Goal: Information Seeking & Learning: Learn about a topic

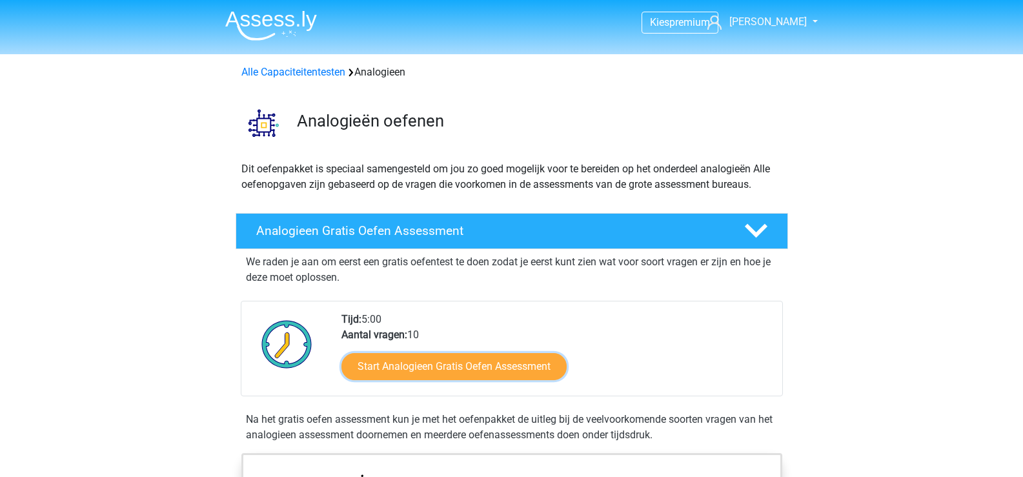
click at [434, 368] on link "Start Analogieen Gratis Oefen Assessment" at bounding box center [453, 366] width 225 height 27
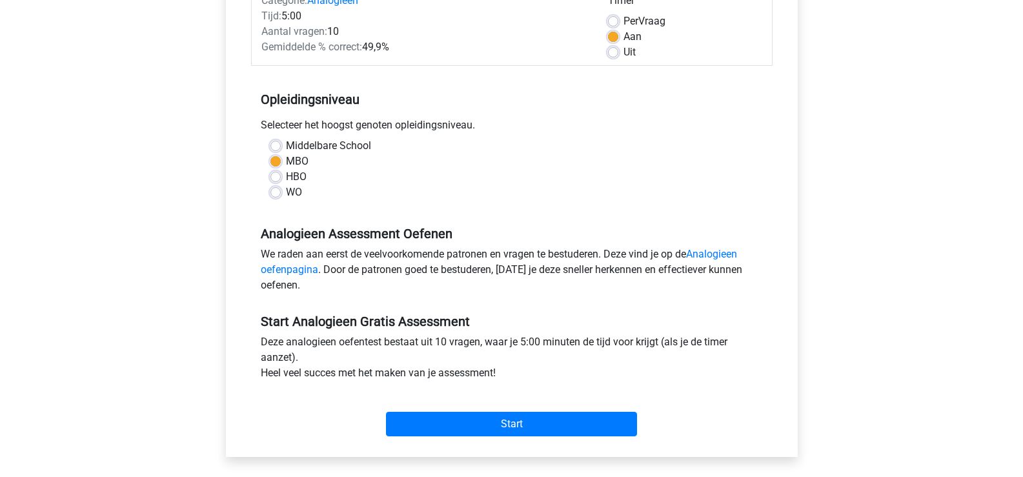
scroll to position [194, 0]
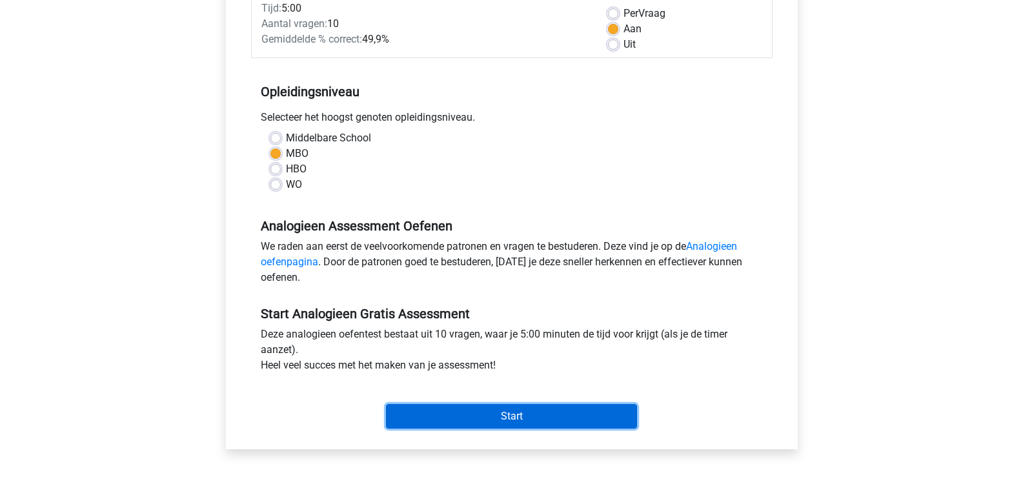
click at [497, 408] on input "Start" at bounding box center [511, 416] width 251 height 25
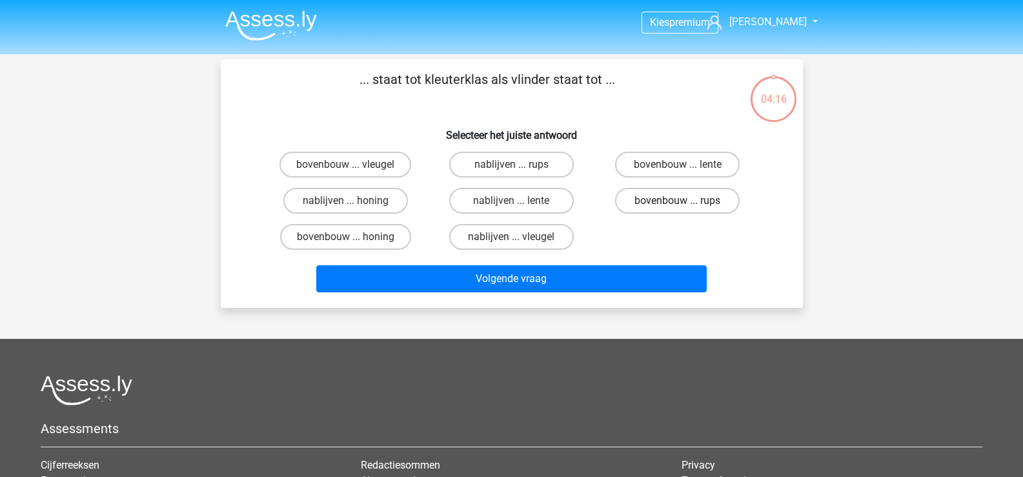
click at [648, 203] on label "bovenbouw ... rups" at bounding box center [677, 201] width 125 height 26
click at [678, 203] on input "bovenbouw ... rups" at bounding box center [682, 205] width 8 height 8
radio input "true"
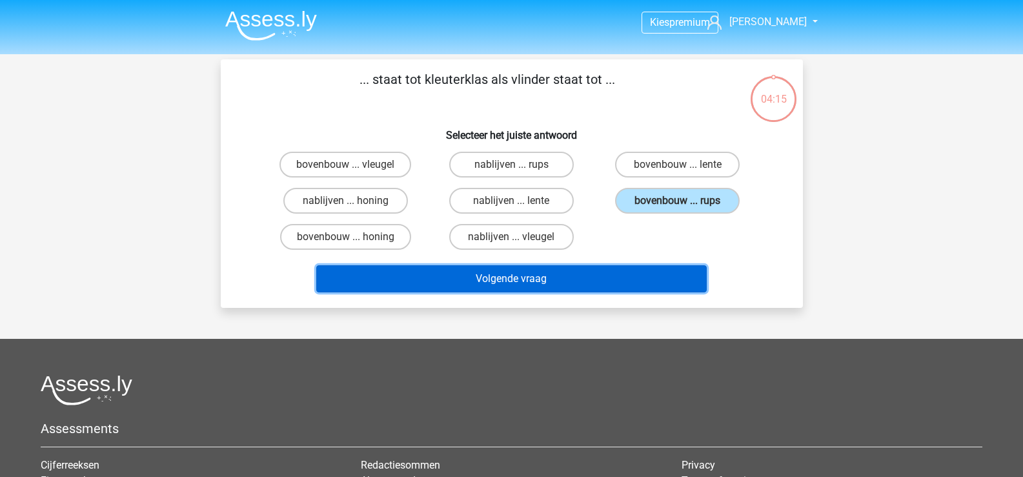
click at [560, 273] on button "Volgende vraag" at bounding box center [511, 278] width 390 height 27
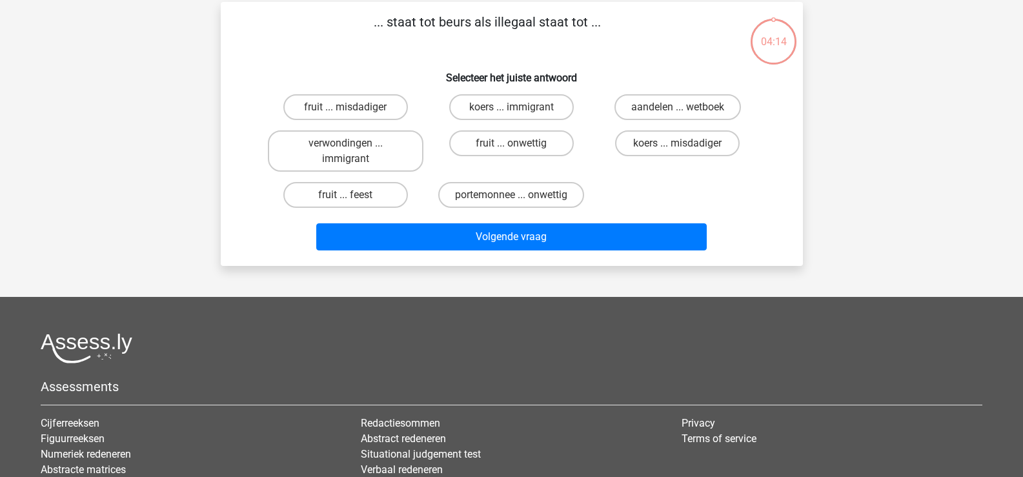
scroll to position [59, 0]
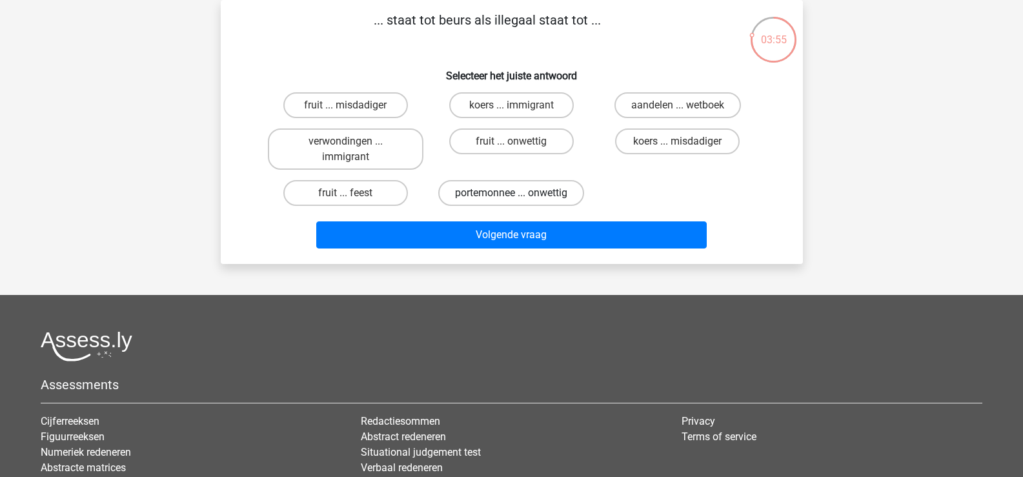
click at [450, 197] on label "portemonnee ... onwettig" at bounding box center [511, 193] width 146 height 26
click at [511, 197] on input "portemonnee ... onwettig" at bounding box center [515, 197] width 8 height 8
radio input "true"
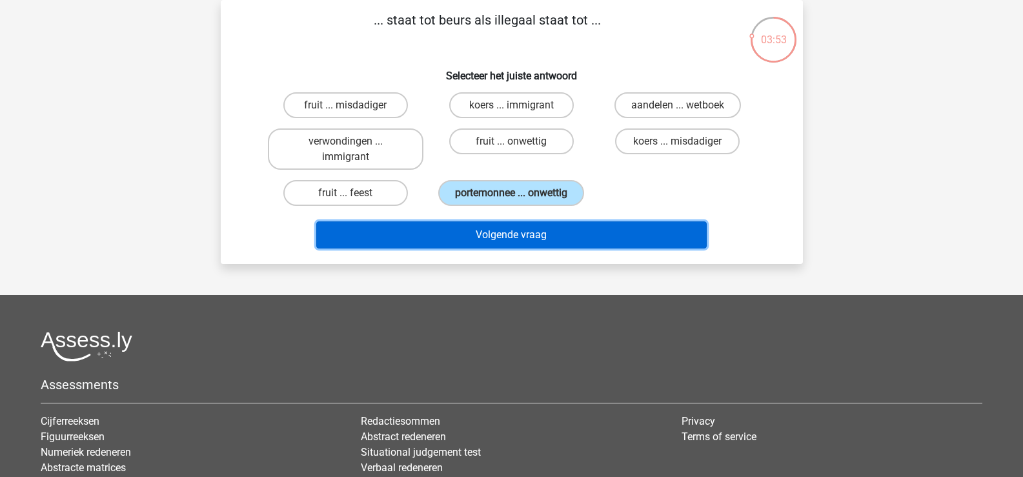
click at [466, 226] on button "Volgende vraag" at bounding box center [511, 234] width 390 height 27
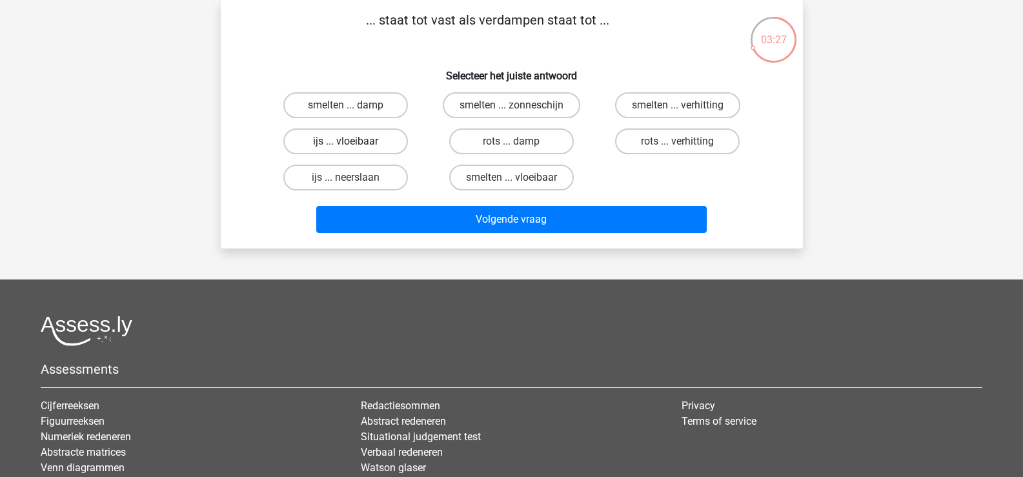
click at [370, 137] on label "ijs ... vloeibaar" at bounding box center [345, 141] width 125 height 26
click at [354, 141] on input "ijs ... vloeibaar" at bounding box center [349, 145] width 8 height 8
radio input "true"
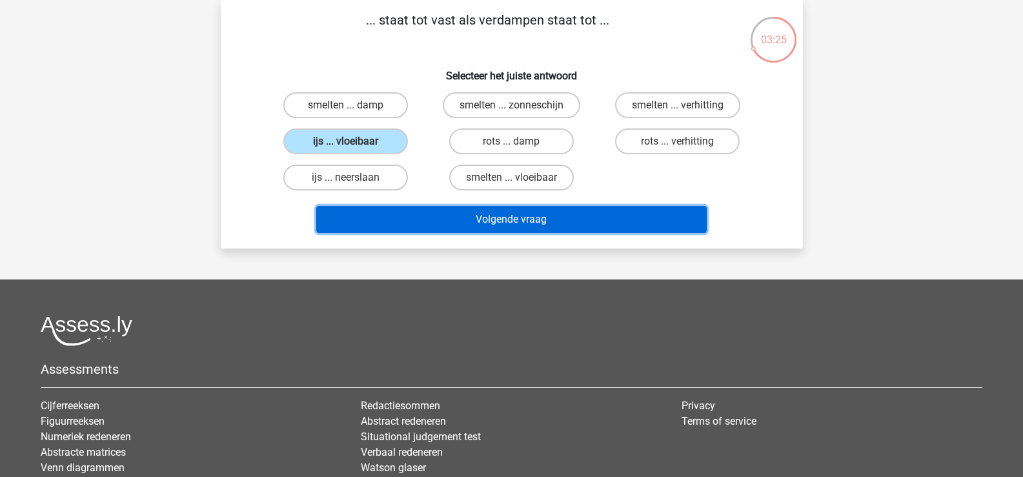
click at [496, 217] on button "Volgende vraag" at bounding box center [511, 219] width 390 height 27
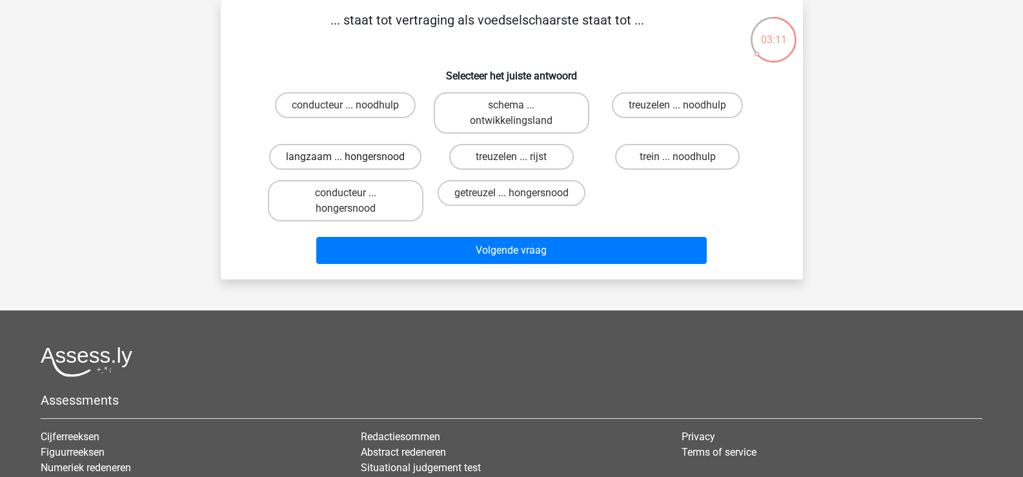
click at [336, 154] on label "langzaam ... hongersnood" at bounding box center [345, 157] width 152 height 26
click at [345, 157] on input "langzaam ... hongersnood" at bounding box center [349, 161] width 8 height 8
radio input "true"
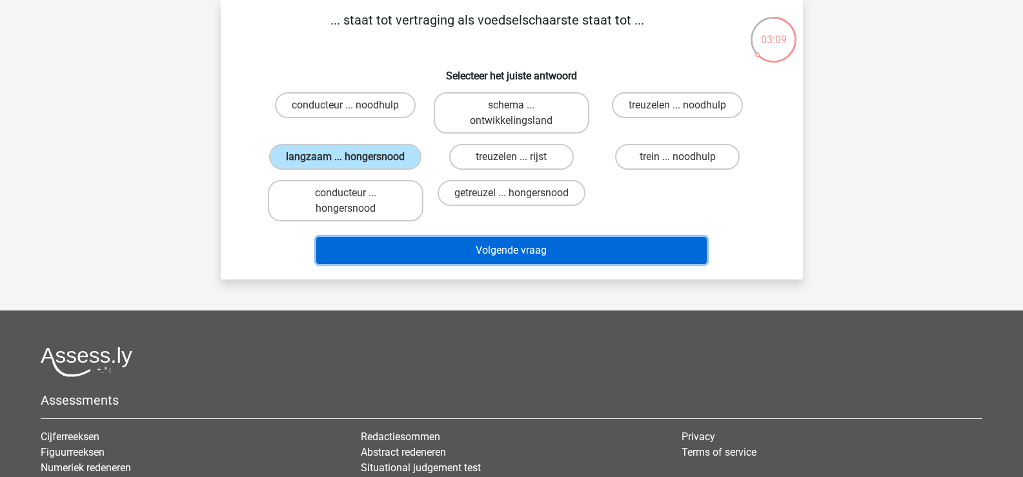
click at [454, 247] on button "Volgende vraag" at bounding box center [511, 250] width 390 height 27
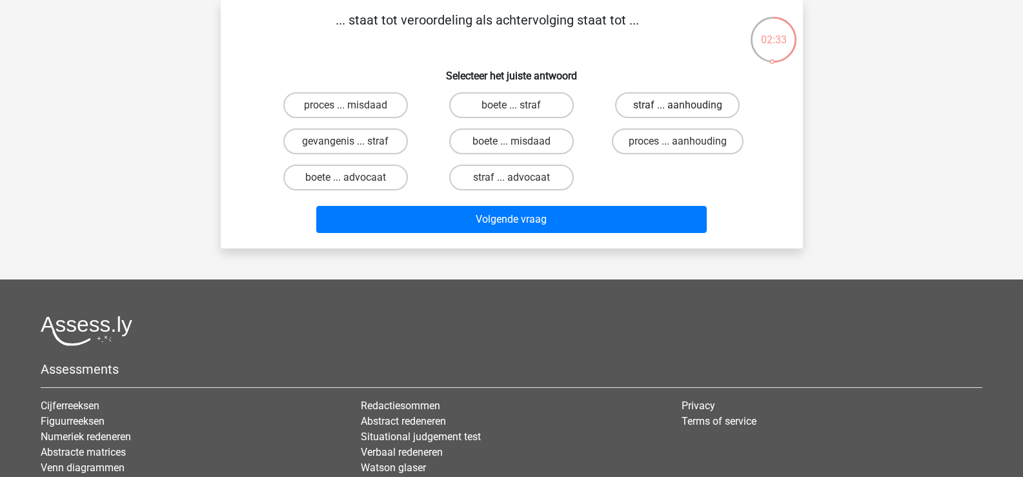
click at [650, 104] on label "straf ... aanhouding" at bounding box center [677, 105] width 125 height 26
click at [678, 105] on input "straf ... aanhouding" at bounding box center [682, 109] width 8 height 8
radio input "true"
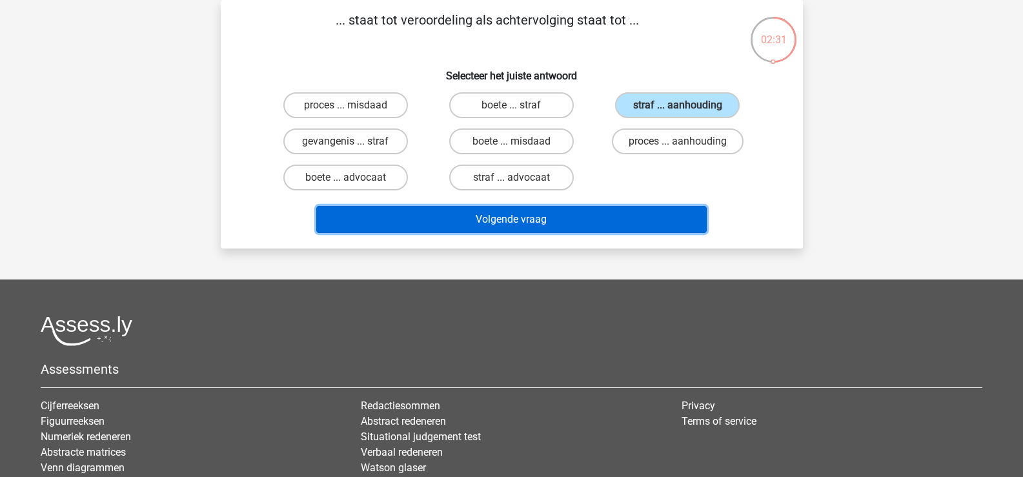
click at [499, 226] on button "Volgende vraag" at bounding box center [511, 219] width 390 height 27
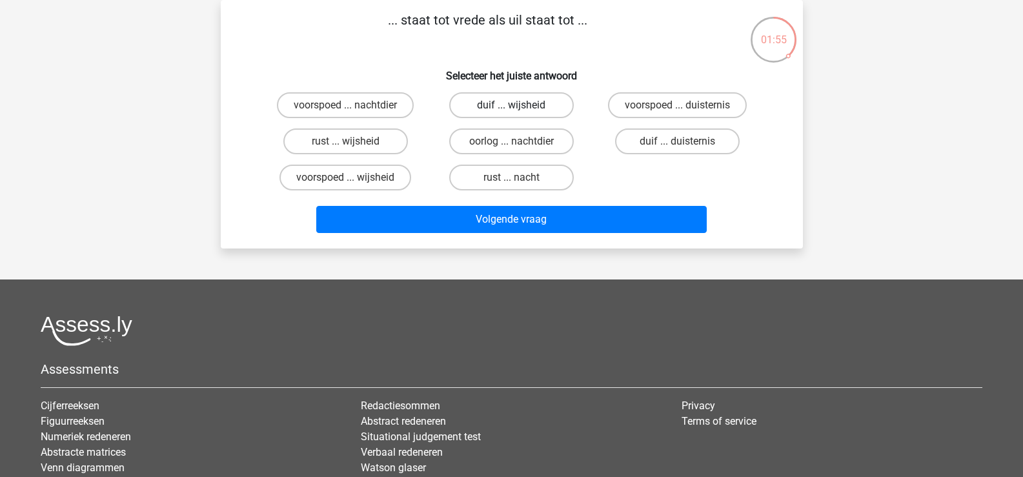
click at [539, 107] on label "duif ... wijsheid" at bounding box center [511, 105] width 125 height 26
click at [519, 107] on input "duif ... wijsheid" at bounding box center [515, 109] width 8 height 8
radio input "true"
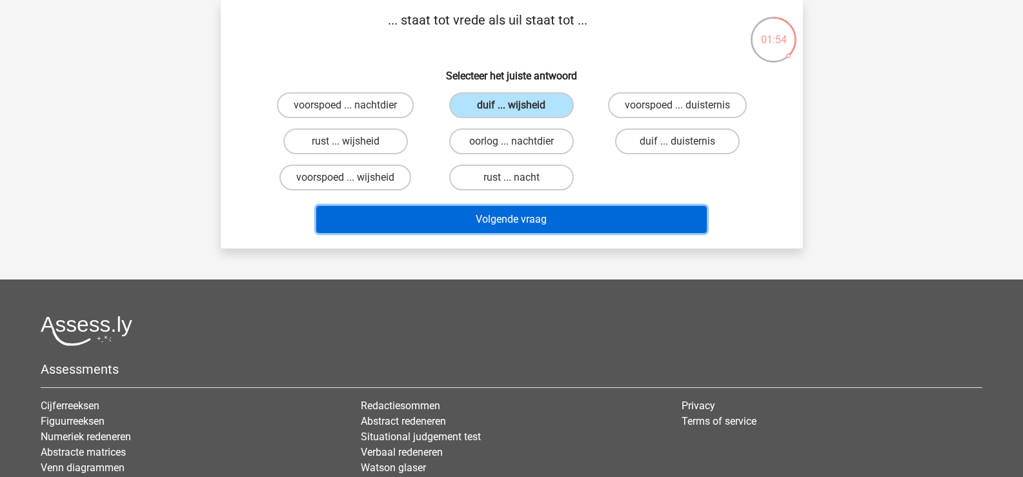
click at [523, 216] on button "Volgende vraag" at bounding box center [511, 219] width 390 height 27
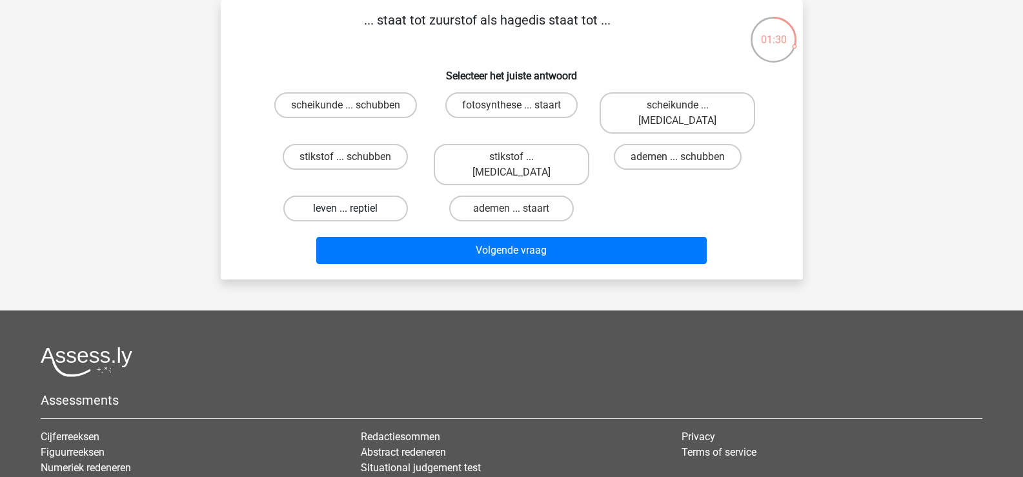
click at [339, 196] on label "leven ... reptiel" at bounding box center [345, 209] width 125 height 26
click at [345, 208] on input "leven ... reptiel" at bounding box center [349, 212] width 8 height 8
radio input "true"
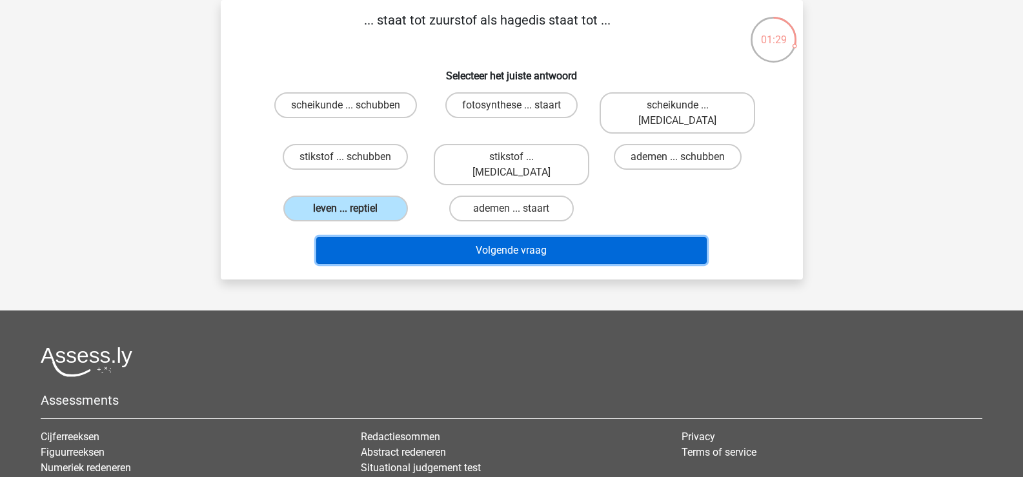
click at [487, 237] on button "Volgende vraag" at bounding box center [511, 250] width 390 height 27
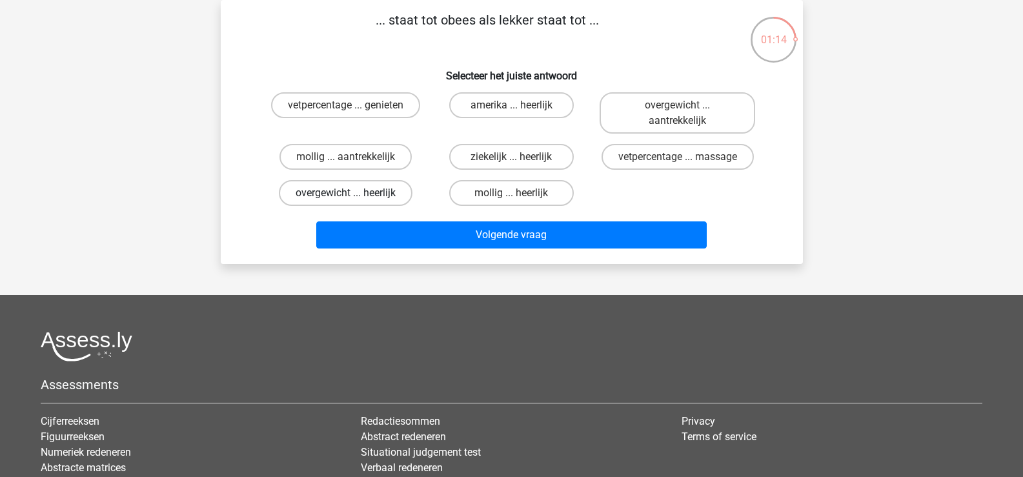
click at [357, 188] on label "overgewicht ... heerlijk" at bounding box center [346, 193] width 134 height 26
click at [354, 193] on input "overgewicht ... heerlijk" at bounding box center [349, 197] width 8 height 8
radio input "true"
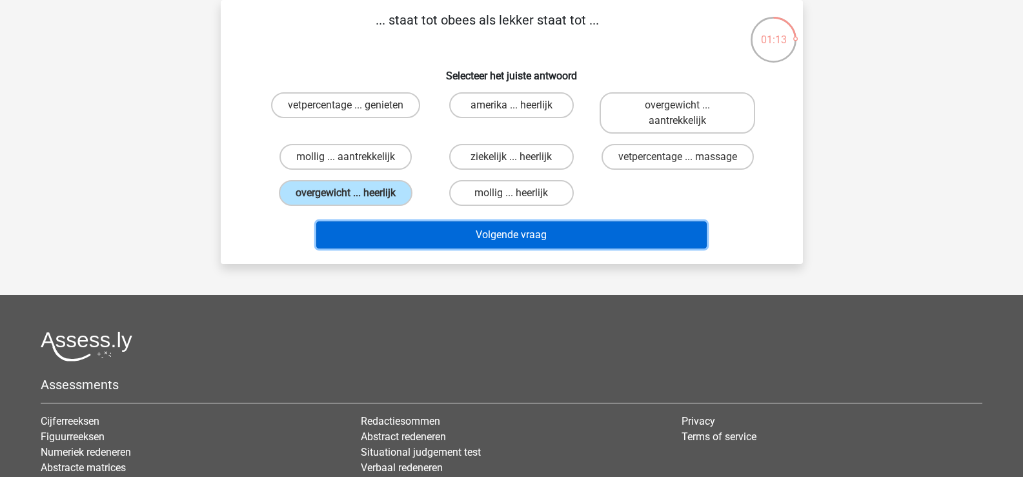
click at [521, 234] on button "Volgende vraag" at bounding box center [511, 234] width 390 height 27
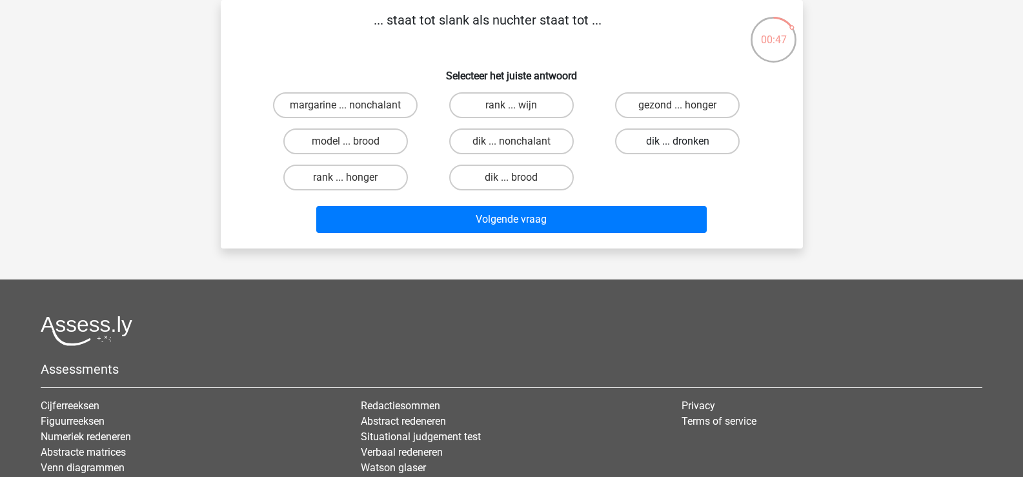
click at [688, 144] on label "dik ... dronken" at bounding box center [677, 141] width 125 height 26
click at [686, 144] on input "dik ... dronken" at bounding box center [682, 145] width 8 height 8
radio input "true"
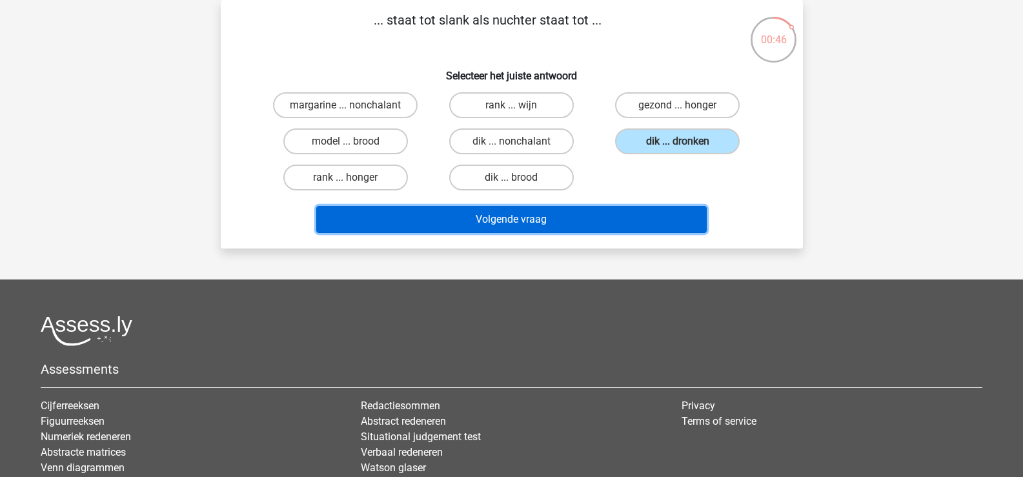
click at [592, 228] on button "Volgende vraag" at bounding box center [511, 219] width 390 height 27
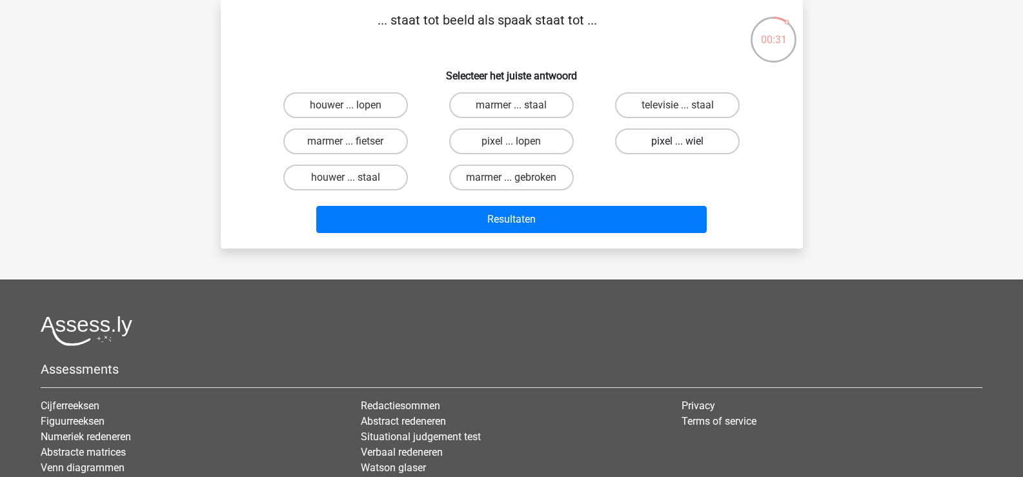
click at [649, 141] on label "pixel ... wiel" at bounding box center [677, 141] width 125 height 26
click at [678, 141] on input "pixel ... wiel" at bounding box center [682, 145] width 8 height 8
radio input "true"
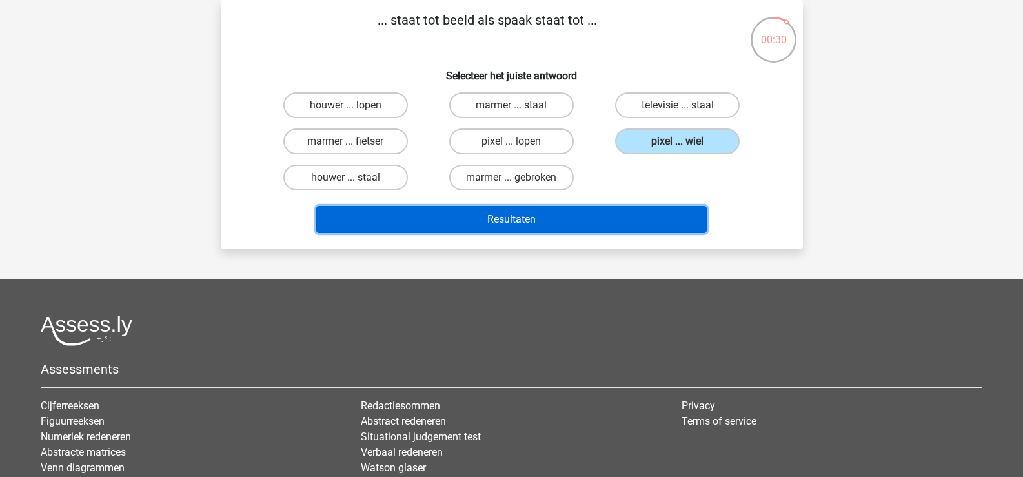
click at [605, 221] on button "Resultaten" at bounding box center [511, 219] width 390 height 27
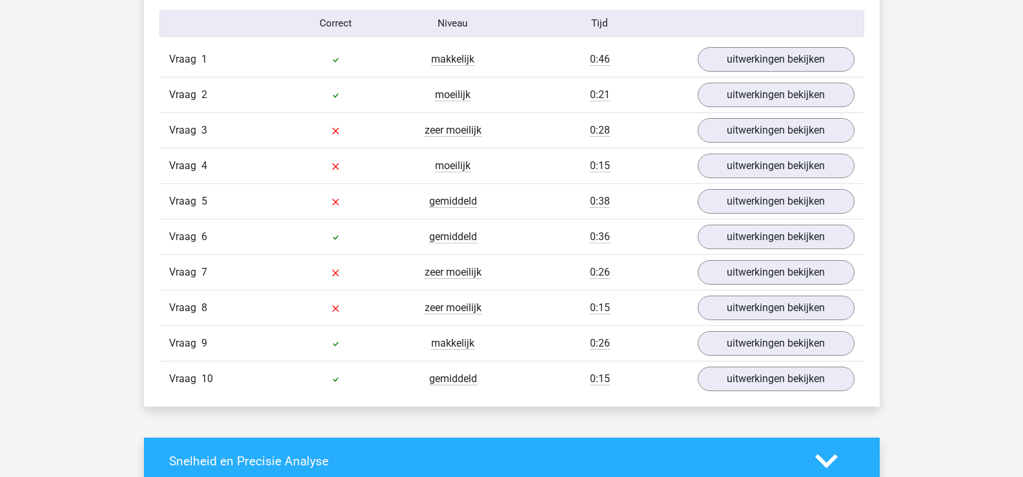
scroll to position [1097, 0]
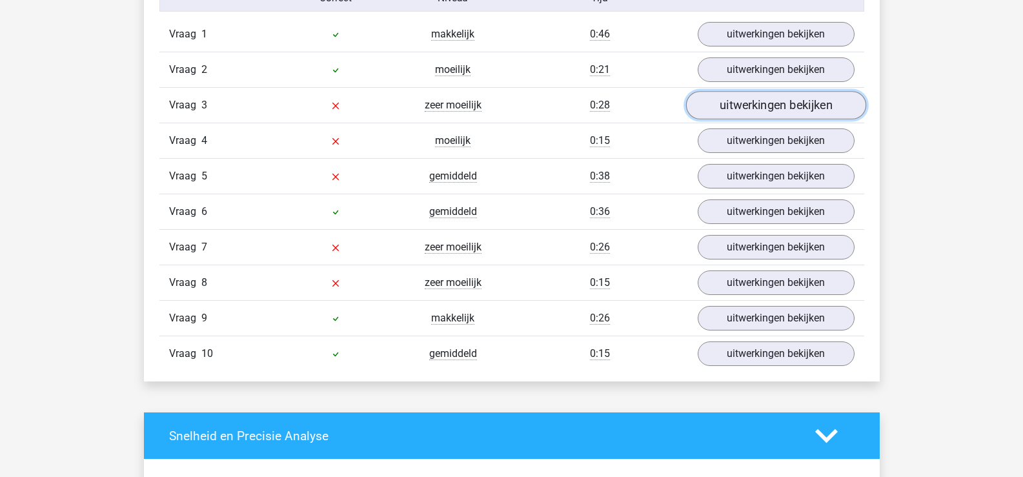
click at [798, 99] on link "uitwerkingen bekijken" at bounding box center [775, 105] width 180 height 28
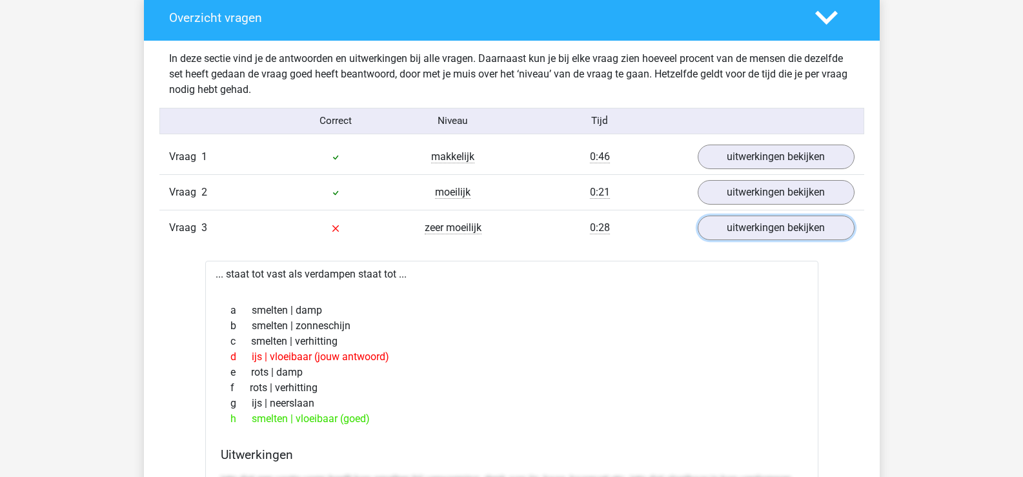
scroll to position [968, 0]
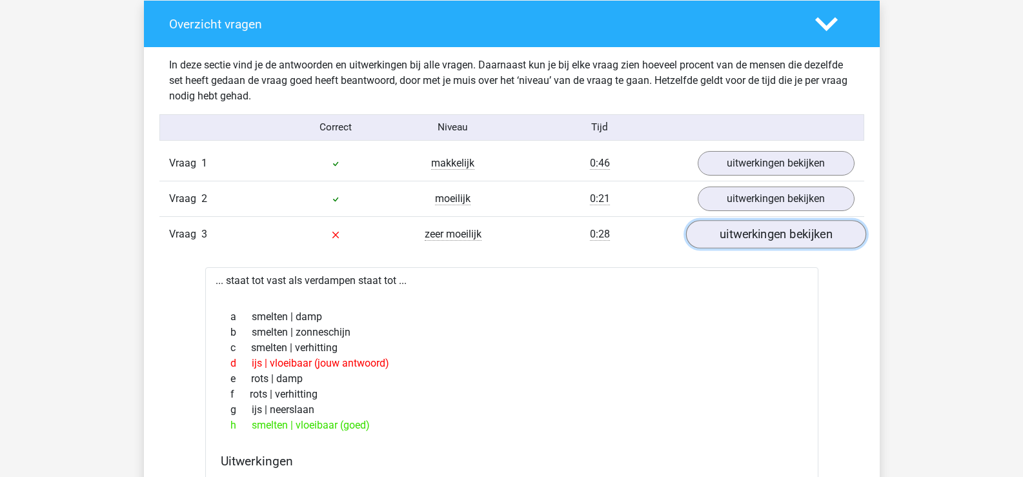
click at [723, 225] on link "uitwerkingen bekijken" at bounding box center [775, 234] width 180 height 28
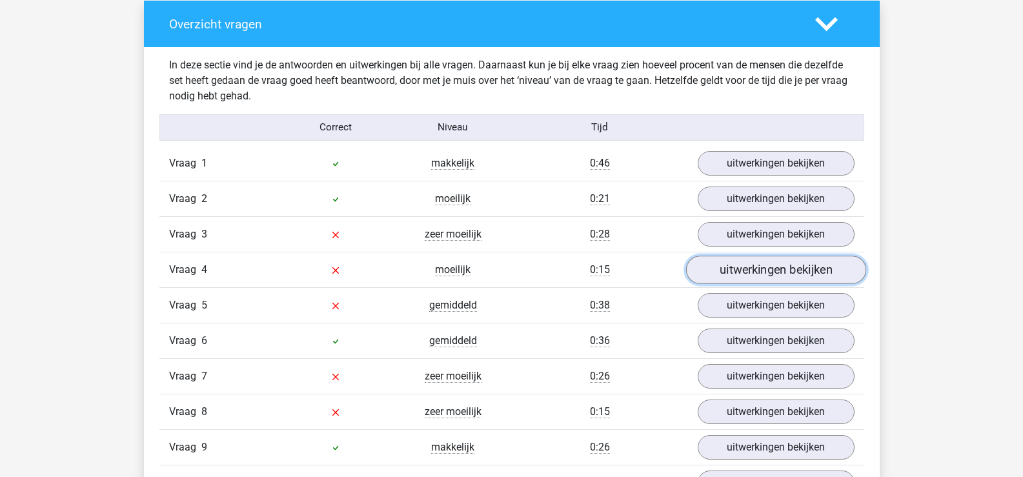
click at [721, 277] on link "uitwerkingen bekijken" at bounding box center [775, 270] width 180 height 28
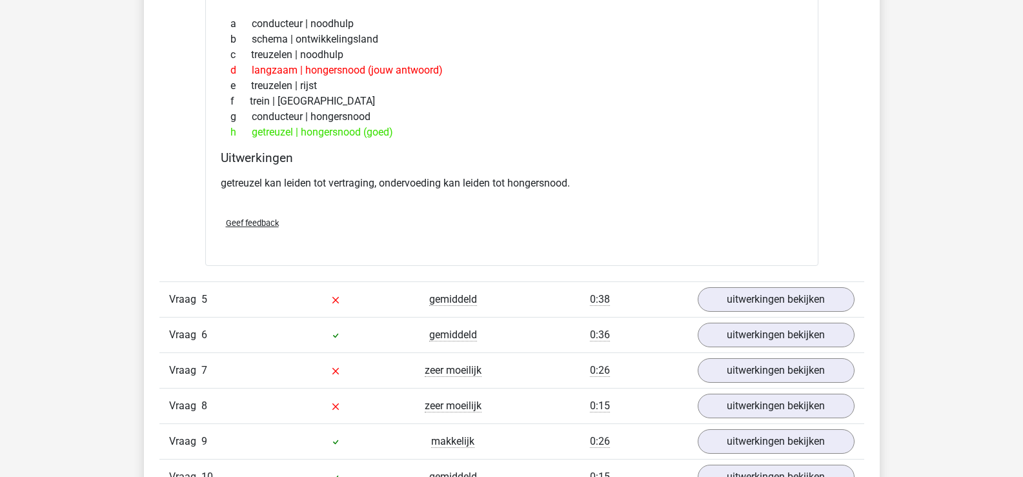
scroll to position [1355, 0]
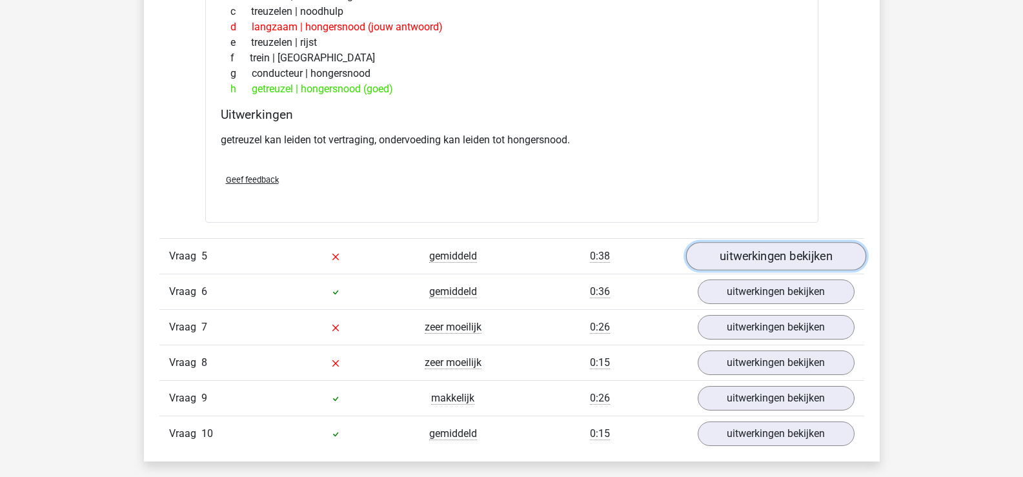
click at [733, 256] on link "uitwerkingen bekijken" at bounding box center [775, 257] width 180 height 28
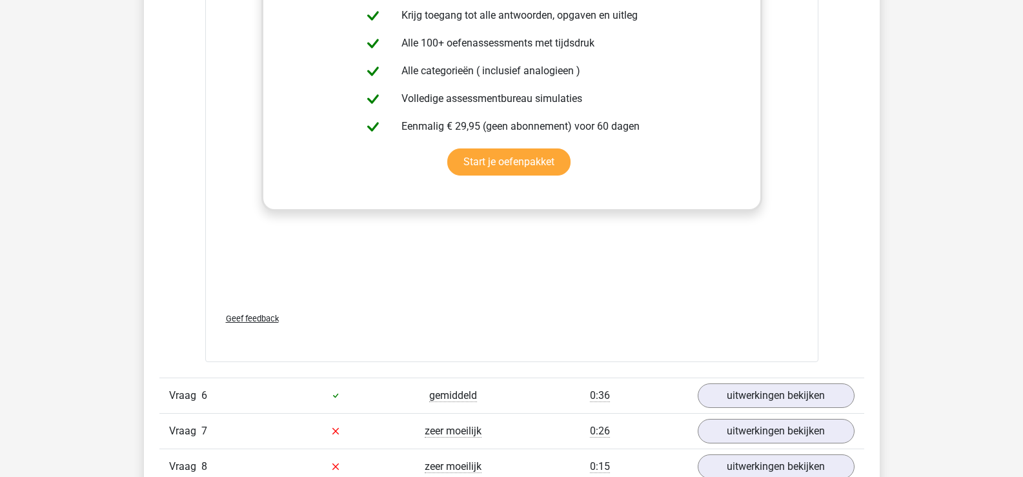
scroll to position [2129, 0]
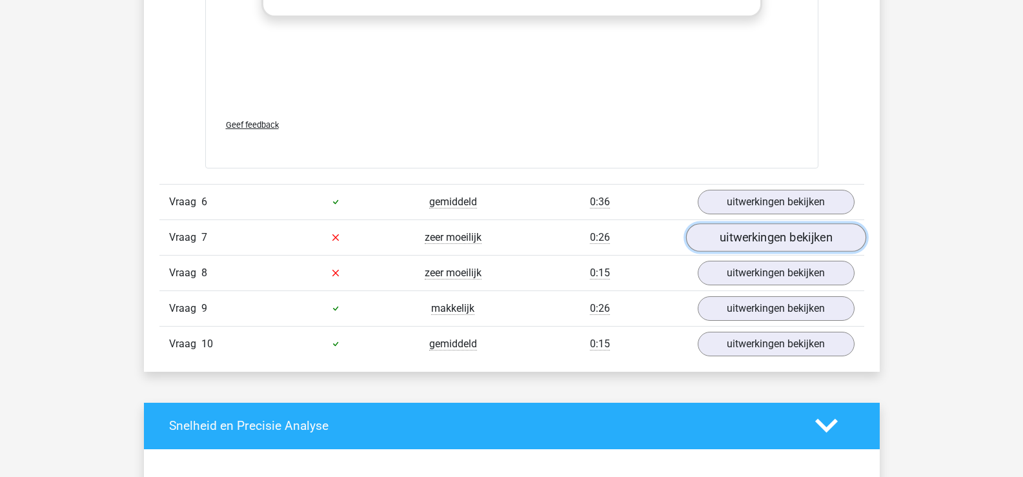
click at [699, 234] on link "uitwerkingen bekijken" at bounding box center [775, 237] width 180 height 28
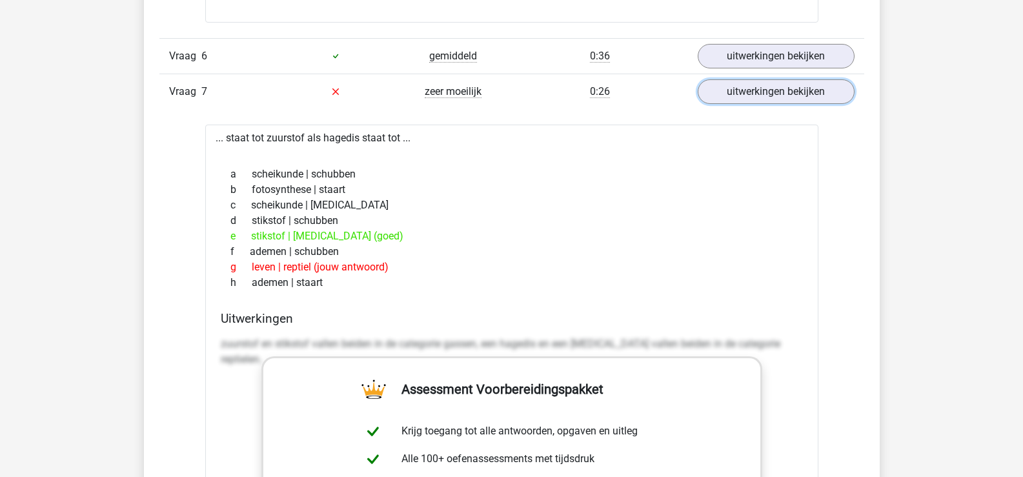
scroll to position [2323, 0]
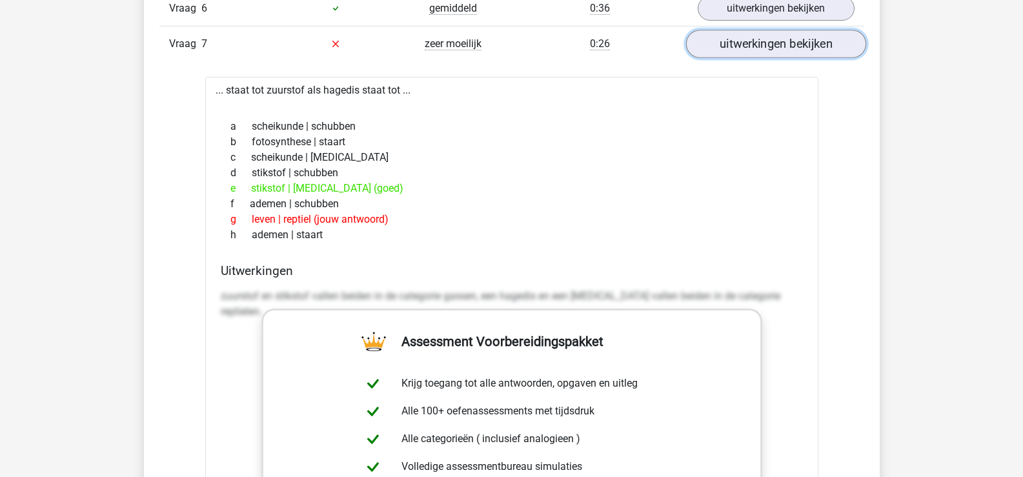
click at [781, 50] on link "uitwerkingen bekijken" at bounding box center [775, 44] width 180 height 28
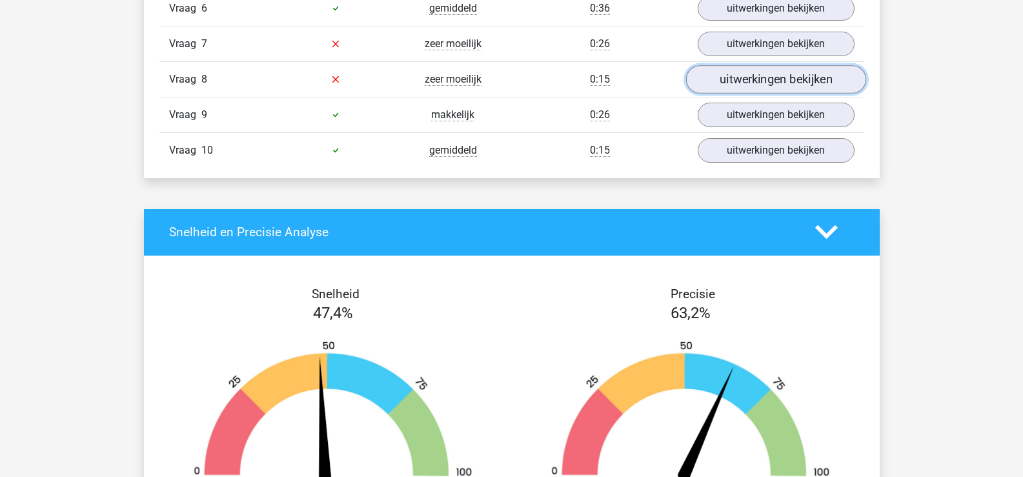
click at [767, 84] on link "uitwerkingen bekijken" at bounding box center [775, 79] width 180 height 28
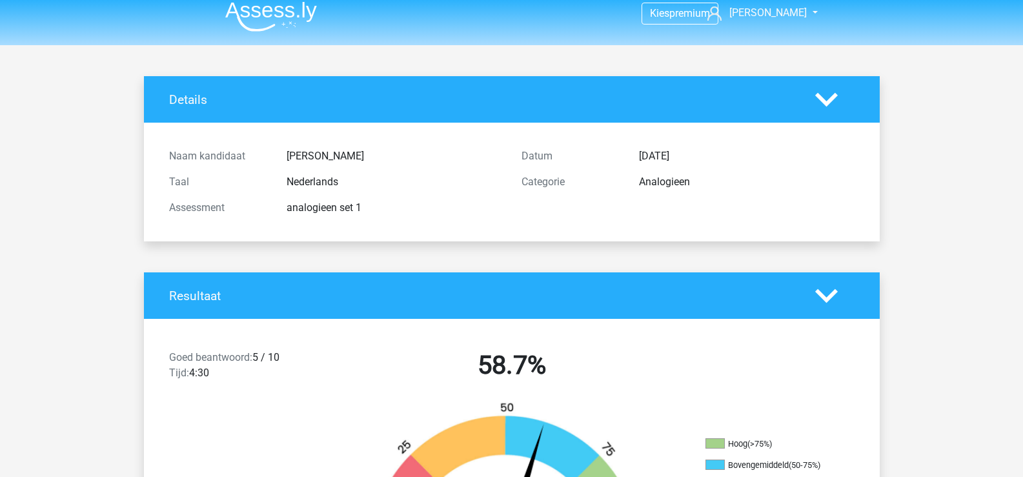
scroll to position [0, 0]
